Goal: Information Seeking & Learning: Learn about a topic

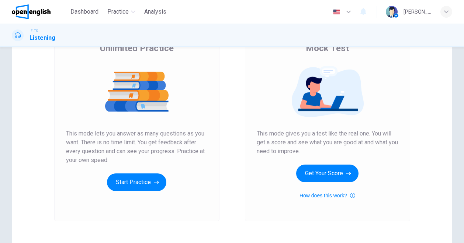
scroll to position [62, 0]
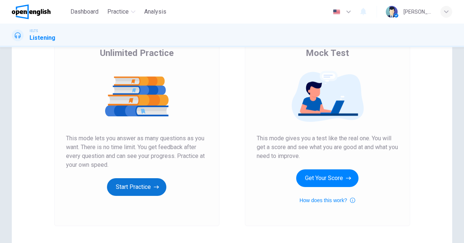
click at [137, 184] on button "Start Practice" at bounding box center [136, 188] width 59 height 18
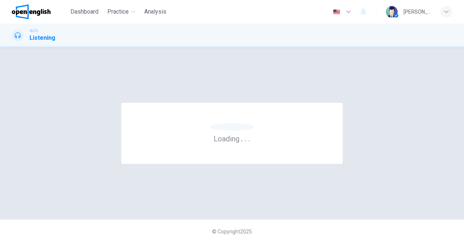
scroll to position [0, 0]
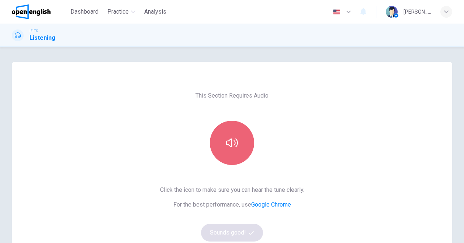
click at [215, 159] on button "button" at bounding box center [232, 143] width 44 height 44
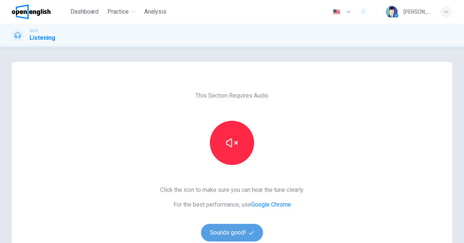
click at [226, 230] on button "Sounds good!" at bounding box center [232, 233] width 62 height 18
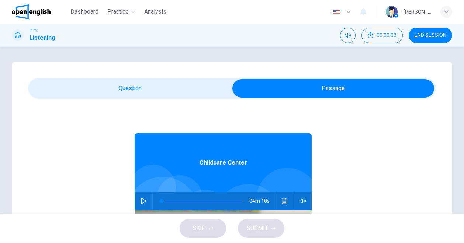
scroll to position [41, 0]
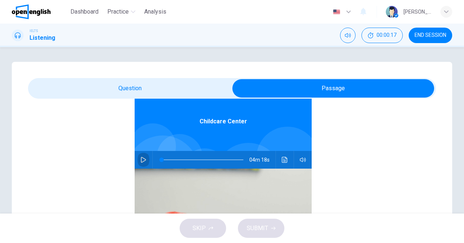
click at [141, 160] on icon "button" at bounding box center [144, 160] width 6 height 6
type input "*"
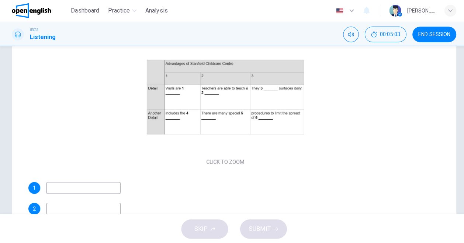
scroll to position [0, 0]
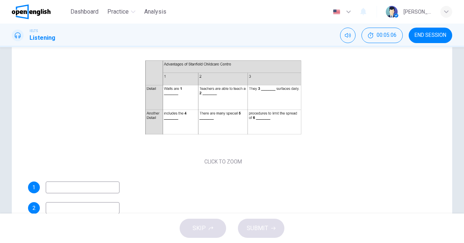
click at [84, 188] on input at bounding box center [83, 188] width 74 height 12
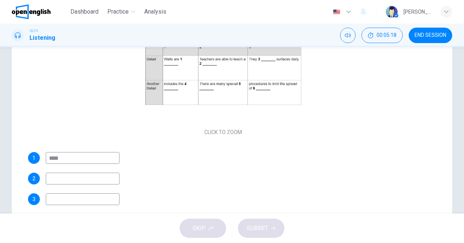
scroll to position [71, 0]
type input "****"
click at [76, 196] on input at bounding box center [83, 199] width 74 height 12
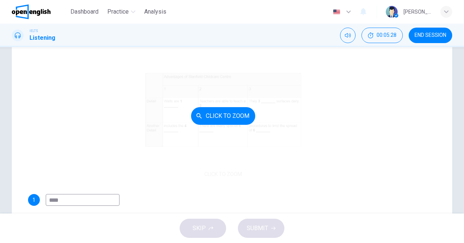
scroll to position [31, 0]
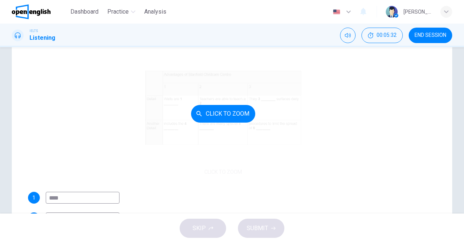
type input "*****"
click at [218, 109] on button "Click to Zoom" at bounding box center [223, 114] width 64 height 18
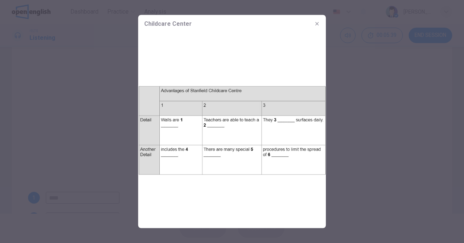
click at [367, 177] on div at bounding box center [232, 121] width 464 height 243
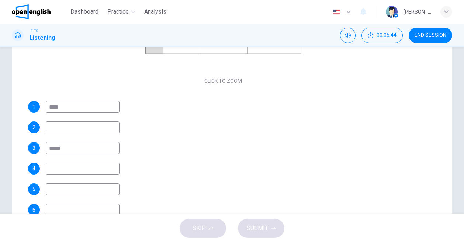
scroll to position [134, 0]
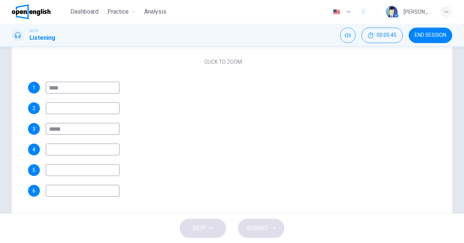
click at [104, 194] on input at bounding box center [83, 191] width 74 height 12
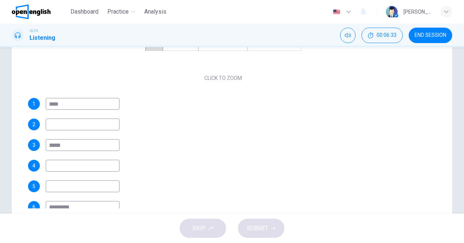
scroll to position [83, 0]
type input "*********"
click at [66, 190] on input at bounding box center [83, 186] width 74 height 12
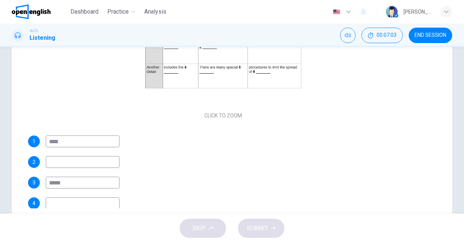
scroll to position [46, 0]
type input "********"
click at [73, 162] on input at bounding box center [83, 162] width 74 height 12
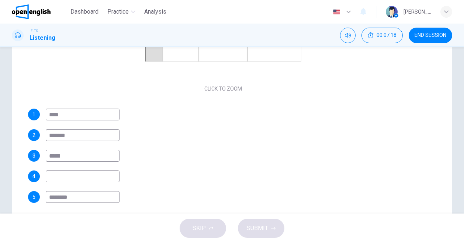
scroll to position [73, 0]
type input "*******"
click at [74, 175] on input at bounding box center [83, 176] width 74 height 12
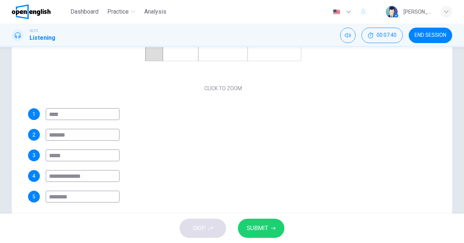
type input "**********"
click at [264, 230] on span "SUBMIT" at bounding box center [257, 229] width 21 height 10
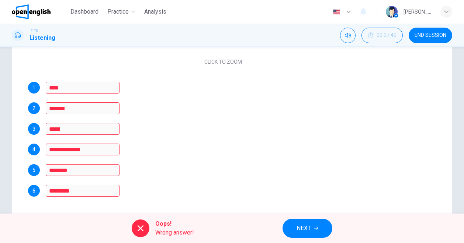
scroll to position [97, 0]
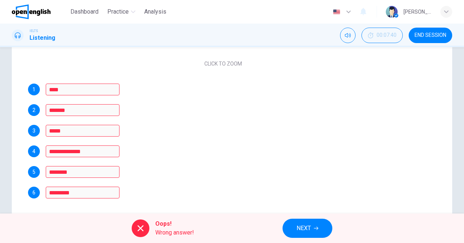
click at [166, 231] on span "Wrong answer!" at bounding box center [174, 233] width 39 height 9
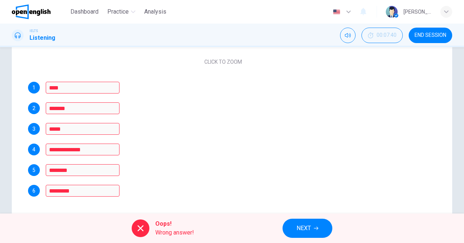
click at [160, 225] on span "Oops!" at bounding box center [174, 224] width 39 height 9
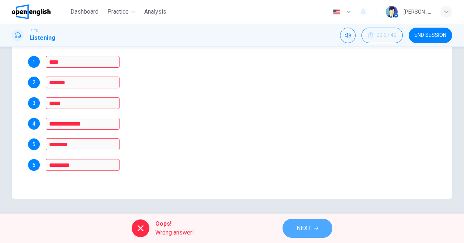
click at [305, 229] on span "NEXT" at bounding box center [304, 229] width 14 height 10
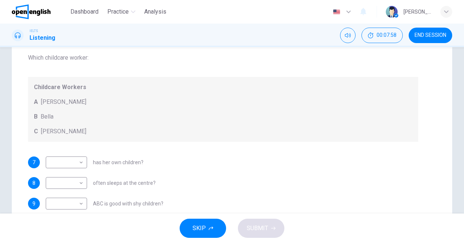
scroll to position [4, 0]
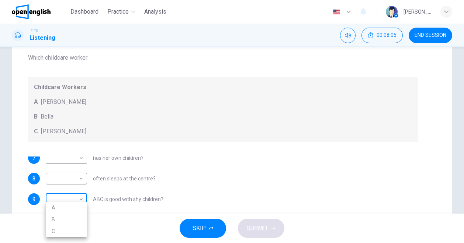
click at [74, 197] on body "This site uses cookies, as explained in our Privacy Policy . If you agree to th…" at bounding box center [232, 121] width 464 height 243
click at [70, 219] on li "B" at bounding box center [66, 220] width 41 height 12
type input "*"
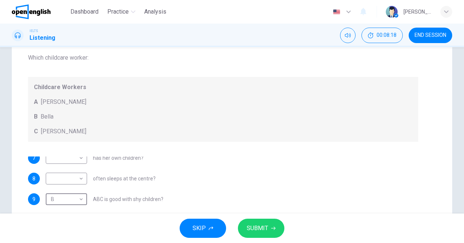
scroll to position [0, 0]
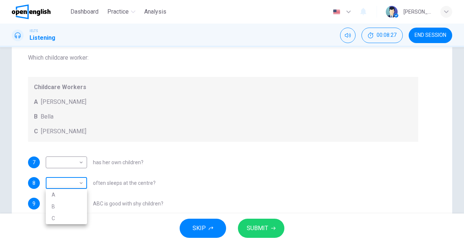
click at [65, 184] on body "This site uses cookies, as explained in our Privacy Policy . If you agree to th…" at bounding box center [232, 121] width 464 height 243
click at [64, 196] on li "A" at bounding box center [66, 195] width 41 height 12
type input "*"
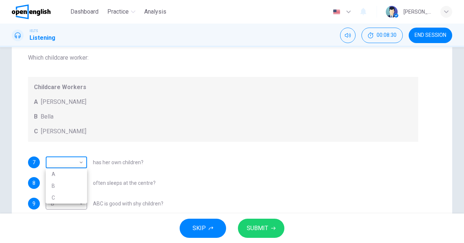
click at [66, 159] on body "This site uses cookies, as explained in our Privacy Policy . If you agree to th…" at bounding box center [232, 121] width 464 height 243
click at [68, 198] on li "C" at bounding box center [66, 198] width 41 height 12
type input "*"
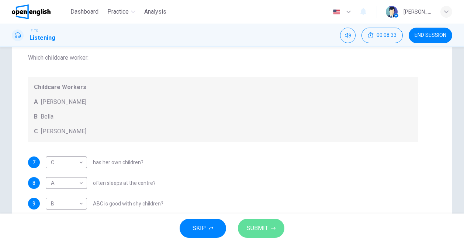
click at [256, 227] on span "SUBMIT" at bounding box center [257, 229] width 21 height 10
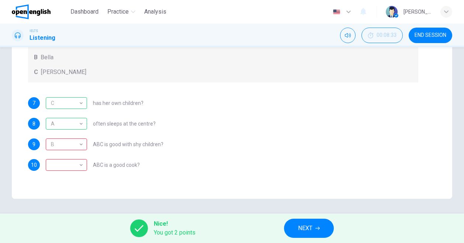
click at [252, 148] on div "9 B * ​ ABC is good with shy children?" at bounding box center [223, 145] width 390 height 12
click at [76, 143] on div "B" at bounding box center [65, 144] width 39 height 21
click at [74, 167] on div "​" at bounding box center [65, 165] width 39 height 21
click at [305, 222] on button "NEXT" at bounding box center [309, 228] width 50 height 19
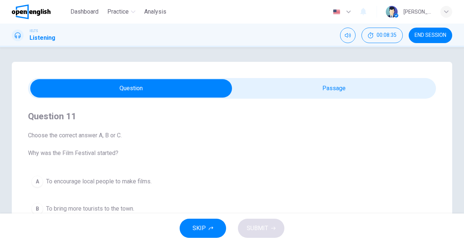
click at [332, 92] on div "Question 11 Choose the correct answer A, B or C. Why was the Film Festival star…" at bounding box center [232, 210] width 440 height 297
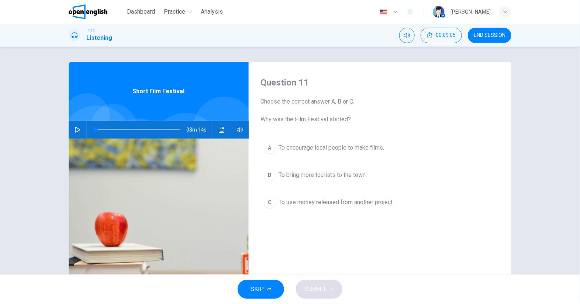
drag, startPoint x: 414, startPoint y: 2, endPoint x: 263, endPoint y: 39, distance: 155.7
click at [263, 39] on div "IELTS Listening 00:09:05 END SESSION" at bounding box center [290, 35] width 466 height 15
click at [219, 130] on icon "Click to see the audio transcription" at bounding box center [222, 130] width 6 height 6
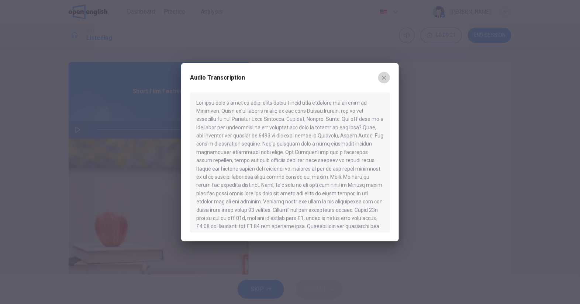
click at [382, 77] on icon "button" at bounding box center [384, 78] width 6 height 6
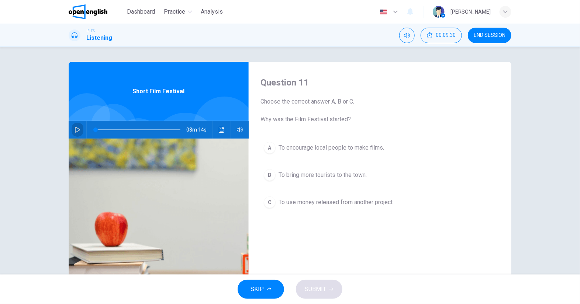
click at [75, 126] on button "button" at bounding box center [78, 130] width 12 height 18
type input "*"
drag, startPoint x: 369, startPoint y: 235, endPoint x: 384, endPoint y: 217, distance: 23.6
click at [384, 217] on div "Question 11 Choose the correct answer A, B or C. Why was the Film Festival star…" at bounding box center [380, 190] width 263 height 256
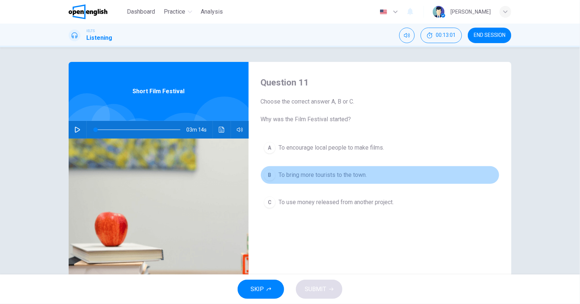
click at [328, 173] on span "To bring more tourists to the town." at bounding box center [322, 175] width 88 height 9
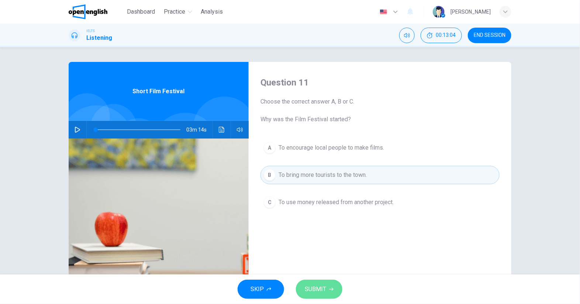
click at [320, 243] on button "SUBMIT" at bounding box center [319, 289] width 46 height 19
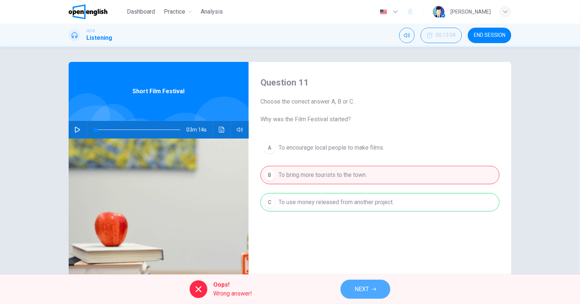
click at [364, 243] on span "NEXT" at bounding box center [361, 289] width 14 height 10
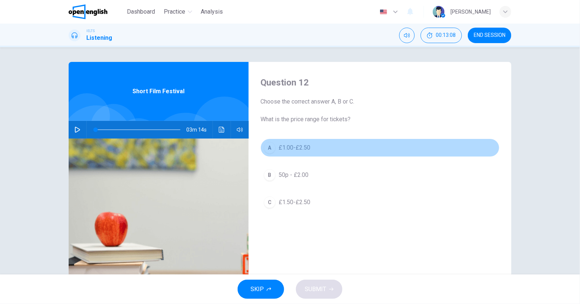
click at [287, 153] on button "A £1.00-£2.50" at bounding box center [379, 148] width 239 height 18
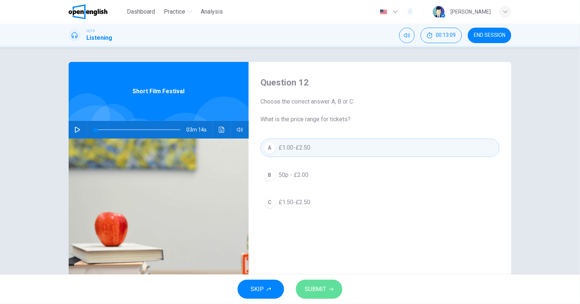
click at [321, 243] on button "SUBMIT" at bounding box center [319, 289] width 46 height 19
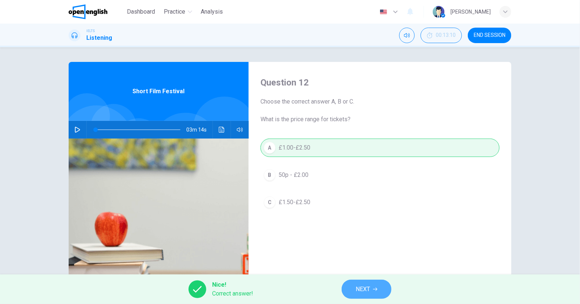
click at [358, 243] on span "NEXT" at bounding box center [363, 289] width 14 height 10
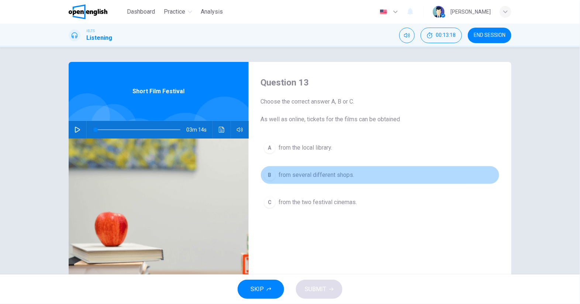
click at [330, 173] on span "from several different shops." at bounding box center [316, 175] width 76 height 9
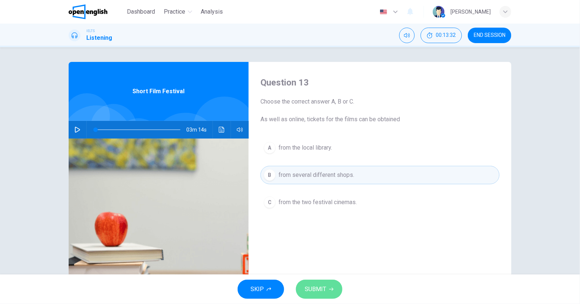
click at [326, 243] on button "SUBMIT" at bounding box center [319, 289] width 46 height 19
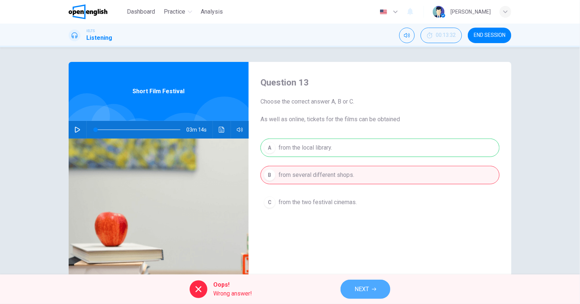
click at [357, 243] on span "NEXT" at bounding box center [361, 289] width 14 height 10
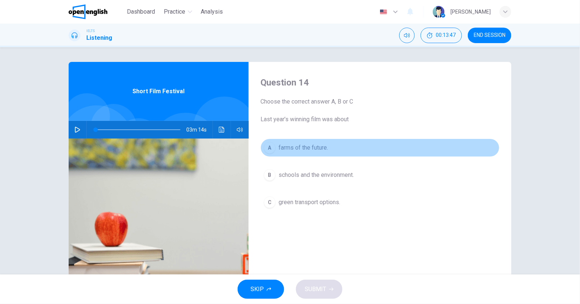
click at [306, 153] on button "A farms of the future." at bounding box center [379, 148] width 239 height 18
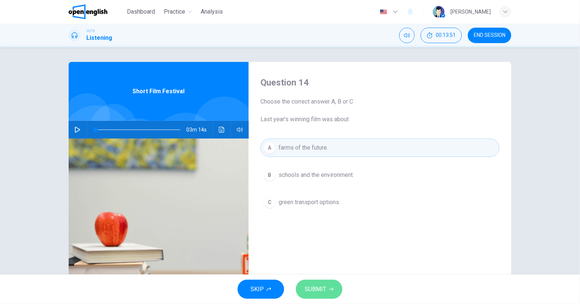
click at [329, 243] on icon "button" at bounding box center [331, 289] width 4 height 4
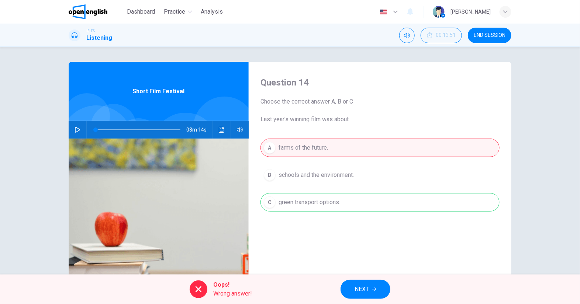
click at [371, 243] on button "NEXT" at bounding box center [365, 289] width 50 height 19
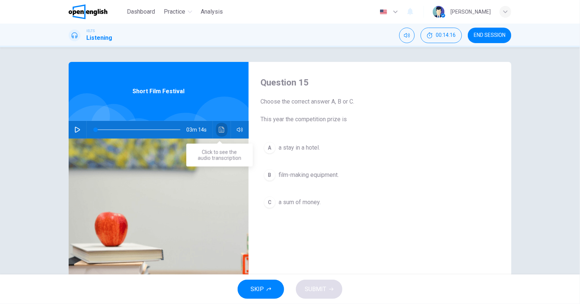
click at [220, 135] on button "Click to see the audio transcription" at bounding box center [222, 130] width 12 height 18
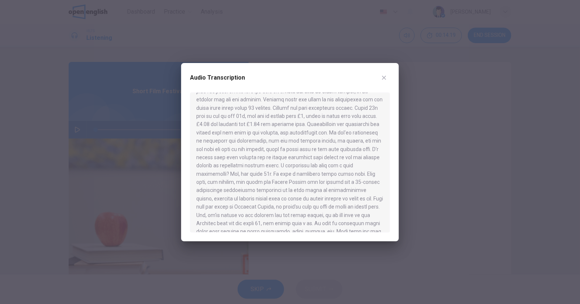
scroll to position [103, 0]
click at [441, 159] on div at bounding box center [290, 152] width 580 height 304
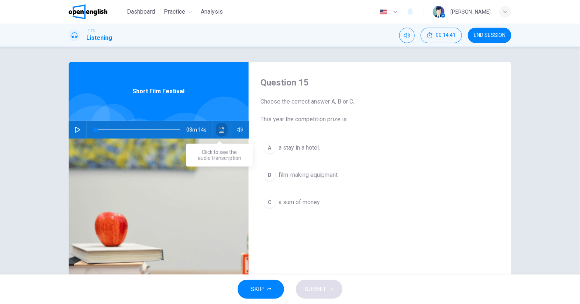
click at [222, 134] on button "Click to see the audio transcription" at bounding box center [222, 130] width 12 height 18
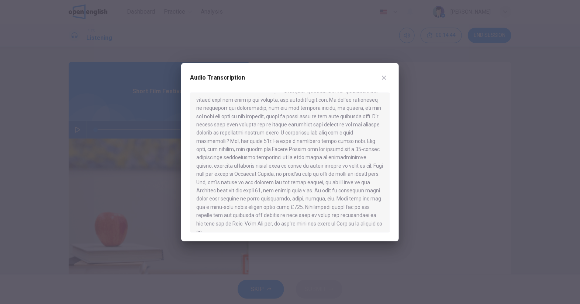
scroll to position [145, 0]
click at [384, 73] on button "button" at bounding box center [384, 78] width 12 height 12
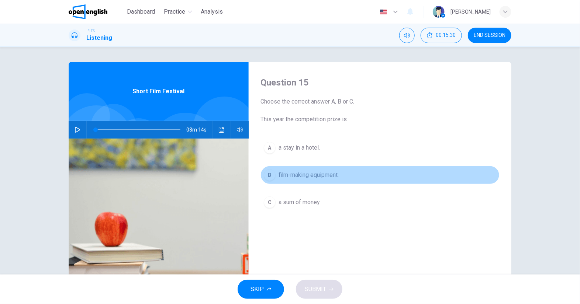
click at [330, 173] on span "film-making equipment." at bounding box center [308, 175] width 60 height 9
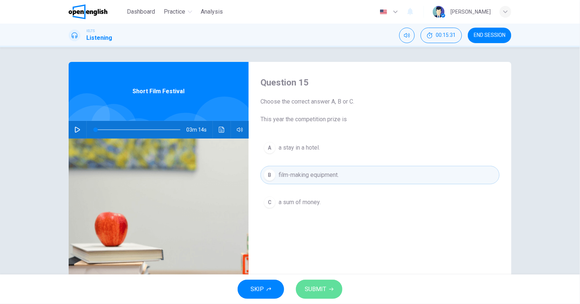
click at [320, 243] on span "SUBMIT" at bounding box center [315, 289] width 21 height 10
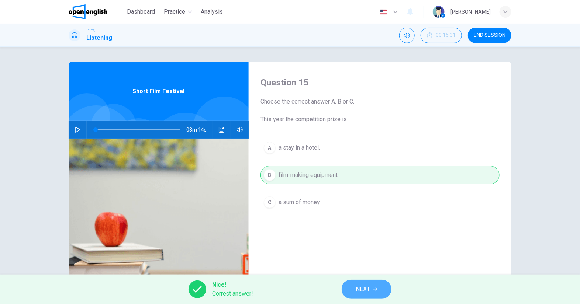
click at [371, 243] on button "NEXT" at bounding box center [367, 289] width 50 height 19
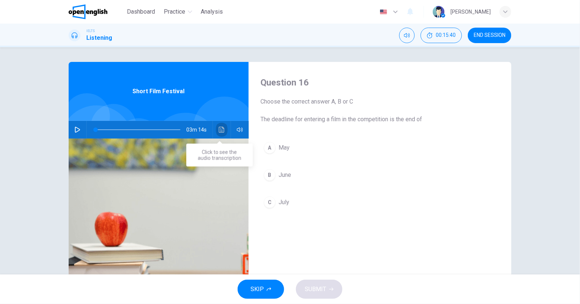
click at [219, 127] on icon "Click to see the audio transcription" at bounding box center [222, 130] width 6 height 6
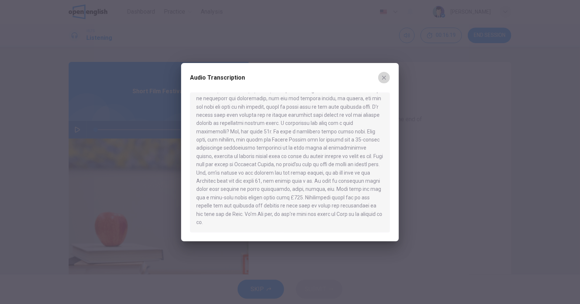
click at [385, 76] on icon "button" at bounding box center [384, 78] width 6 height 6
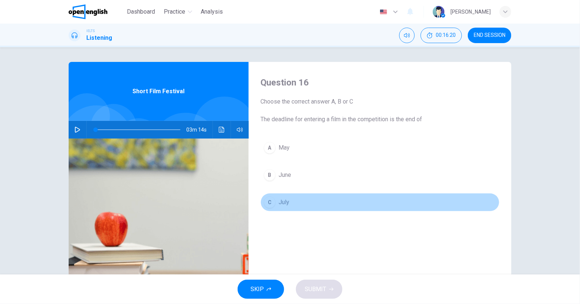
click at [273, 211] on button "C July" at bounding box center [379, 202] width 239 height 18
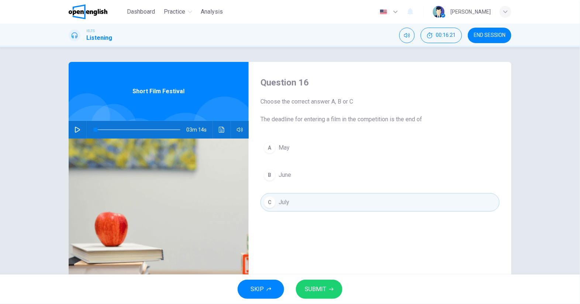
click at [306, 243] on button "SUBMIT" at bounding box center [319, 289] width 46 height 19
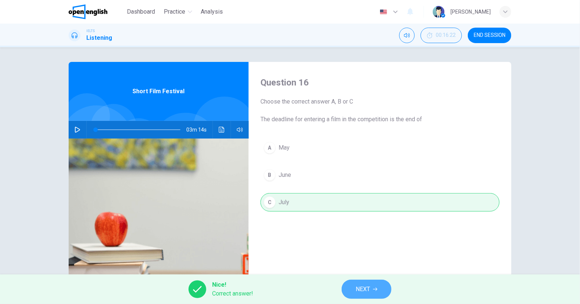
click at [352, 243] on button "NEXT" at bounding box center [367, 289] width 50 height 19
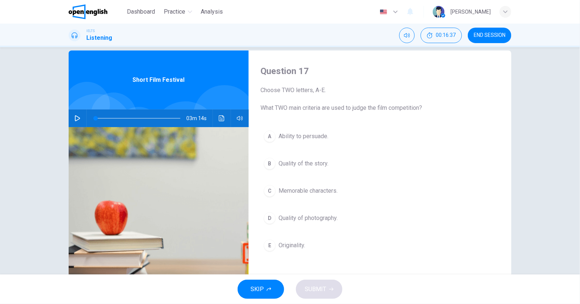
scroll to position [11, 0]
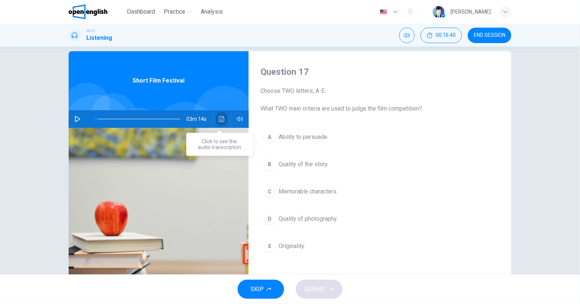
click at [219, 121] on icon "Click to see the audio transcription" at bounding box center [222, 119] width 6 height 6
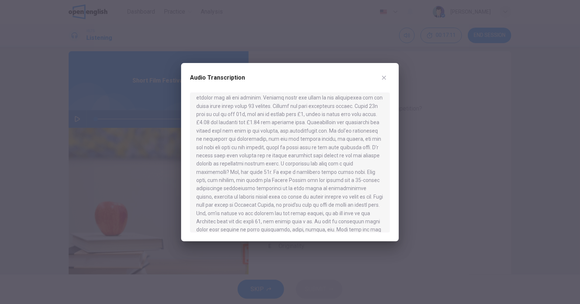
scroll to position [145, 0]
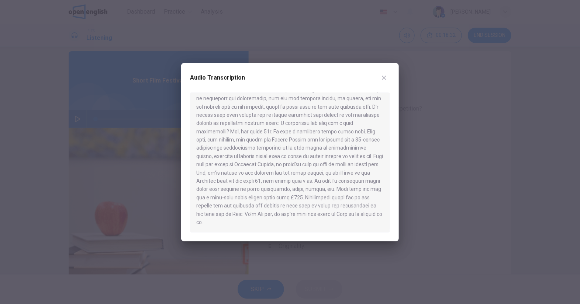
click at [385, 77] on icon "button" at bounding box center [384, 78] width 4 height 4
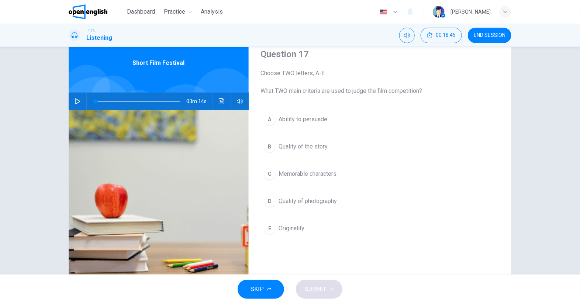
scroll to position [28, 0]
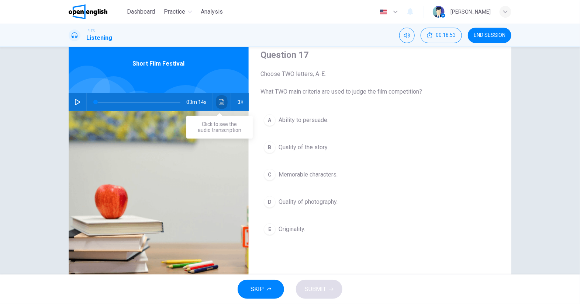
click at [220, 102] on icon "Click to see the audio transcription" at bounding box center [222, 102] width 6 height 6
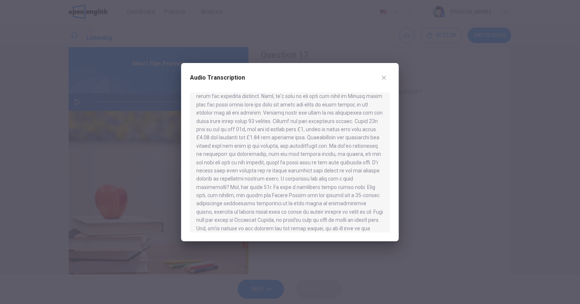
scroll to position [93, 0]
click at [385, 72] on button "button" at bounding box center [384, 78] width 12 height 12
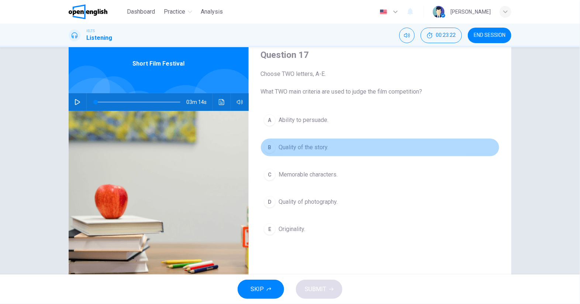
click at [311, 145] on span "Quality of the story." at bounding box center [303, 147] width 50 height 9
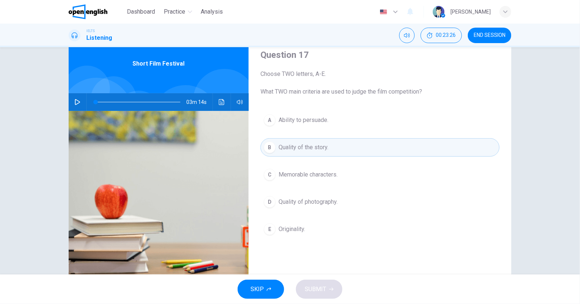
click at [294, 226] on span "Originality." at bounding box center [291, 229] width 27 height 9
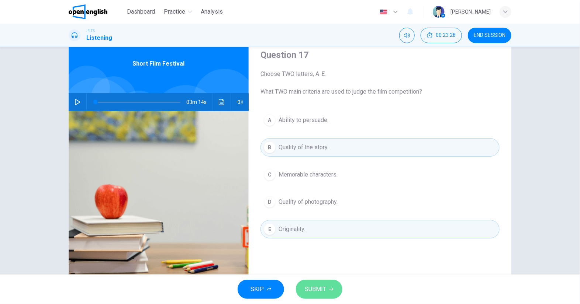
click at [311, 243] on span "SUBMIT" at bounding box center [315, 289] width 21 height 10
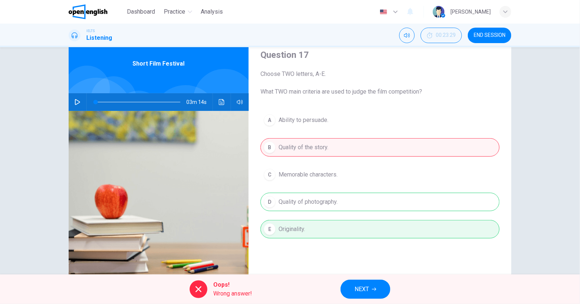
click at [374, 243] on icon "button" at bounding box center [374, 289] width 4 height 4
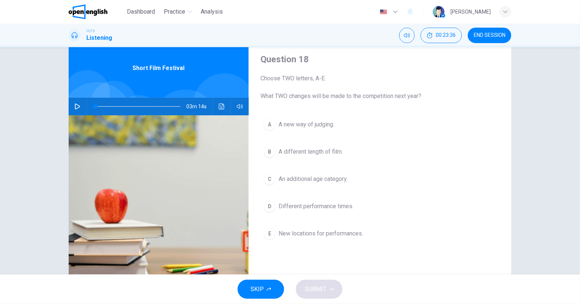
scroll to position [21, 0]
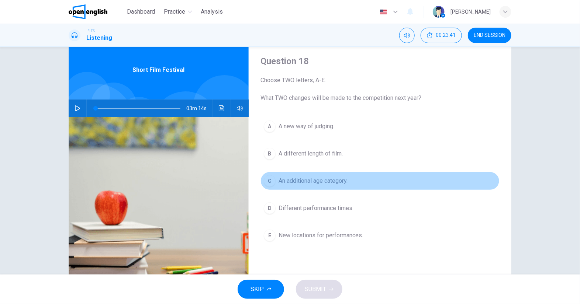
click at [321, 183] on span "An additional age category." at bounding box center [312, 181] width 69 height 9
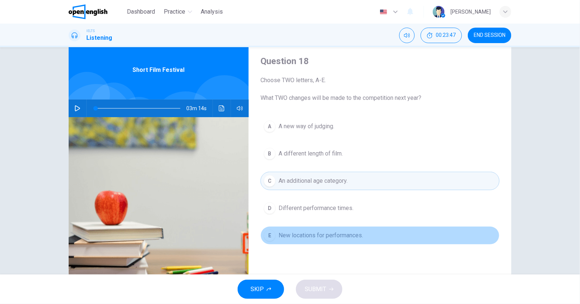
click at [332, 232] on span "New locations for performances." at bounding box center [320, 235] width 84 height 9
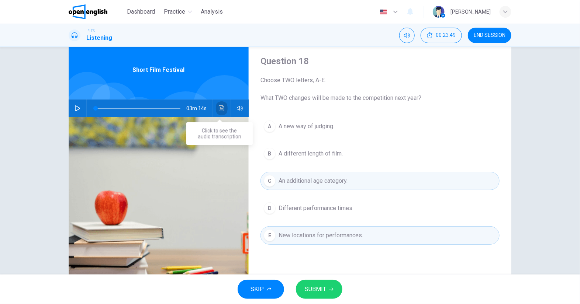
click at [222, 109] on icon "Click to see the audio transcription" at bounding box center [222, 108] width 6 height 6
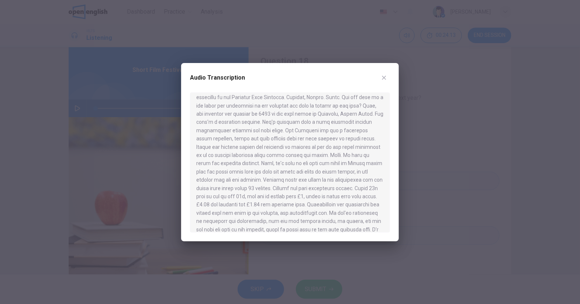
scroll to position [21, 0]
click at [382, 75] on icon "button" at bounding box center [384, 78] width 6 height 6
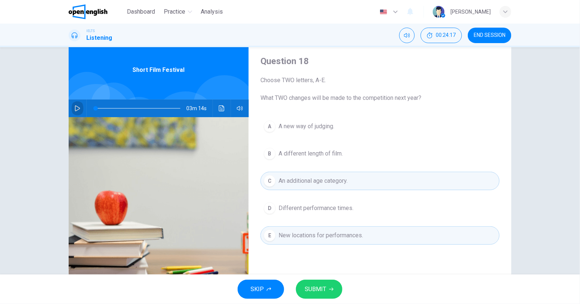
click at [79, 109] on button "button" at bounding box center [78, 109] width 12 height 18
click at [219, 107] on icon "Click to see the audio transcription" at bounding box center [222, 108] width 6 height 6
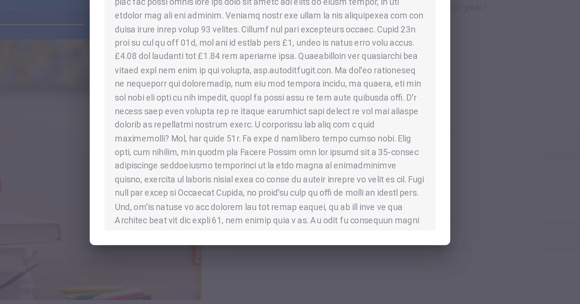
scroll to position [98, 0]
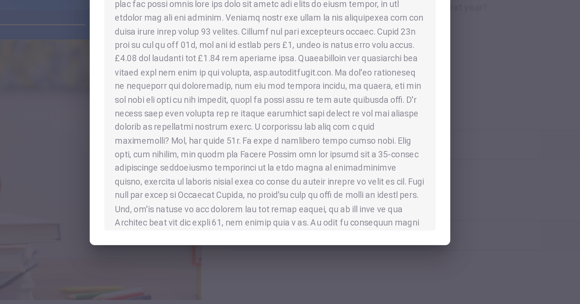
type input "*"
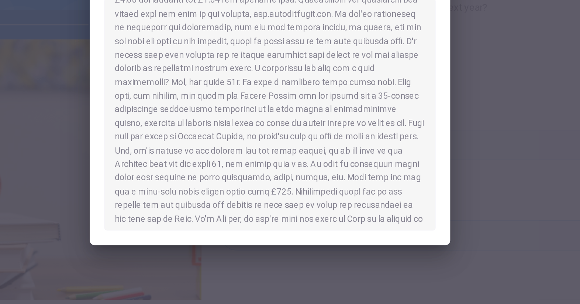
scroll to position [134, 0]
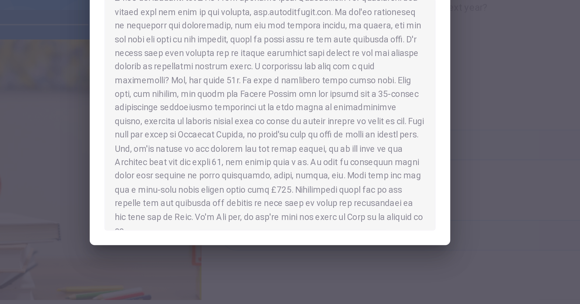
click at [433, 181] on div at bounding box center [290, 152] width 580 height 304
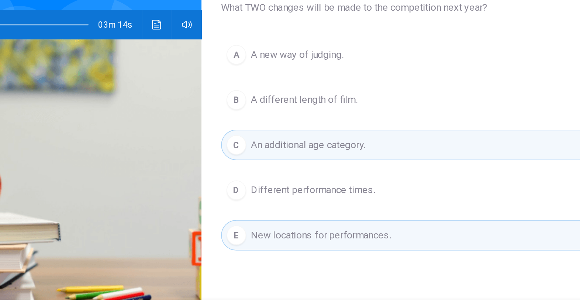
scroll to position [0, 0]
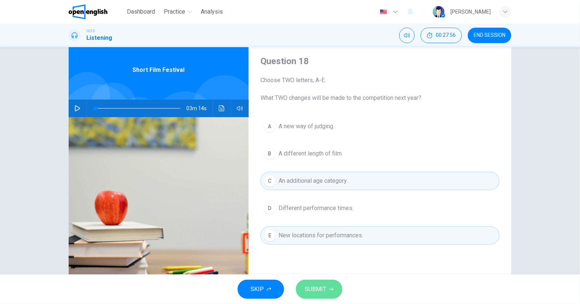
click at [326, 243] on button "SUBMIT" at bounding box center [319, 289] width 46 height 19
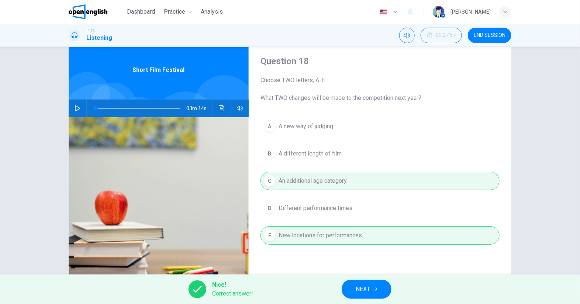
click at [365, 243] on span "NEXT" at bounding box center [363, 289] width 14 height 10
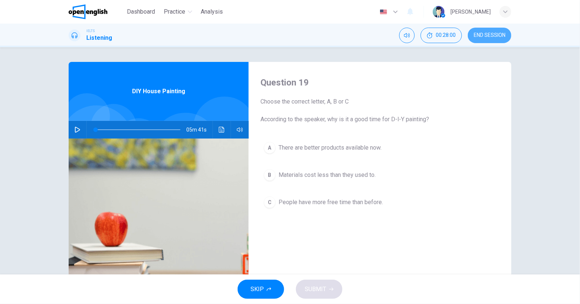
click at [464, 37] on span "END SESSION" at bounding box center [490, 35] width 32 height 6
